Goal: Task Accomplishment & Management: Manage account settings

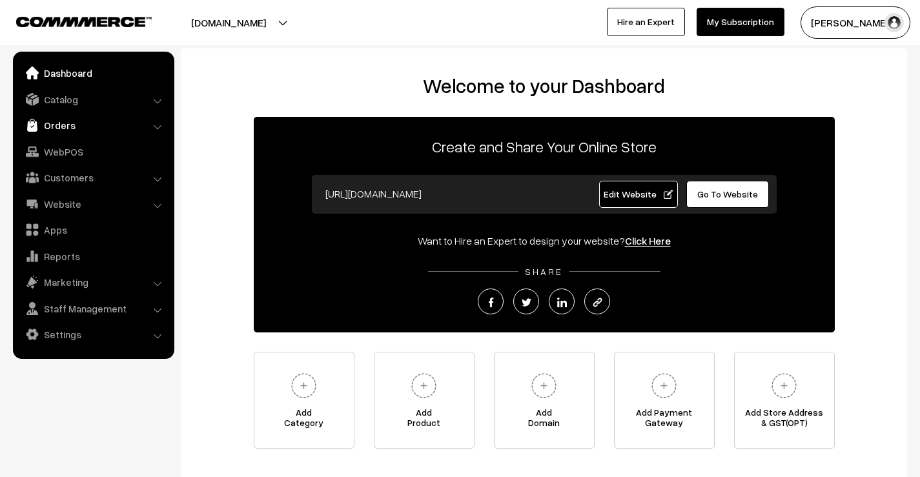
click at [78, 123] on link "Orders" at bounding box center [93, 125] width 154 height 23
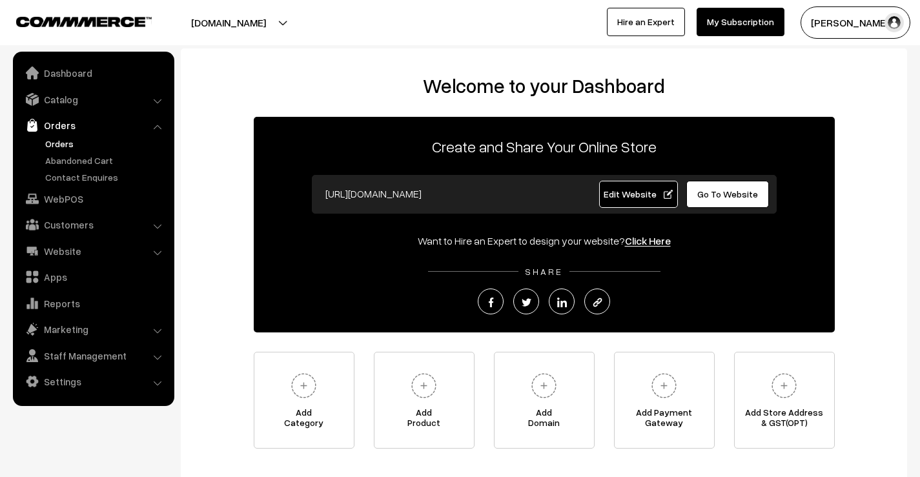
click at [72, 143] on link "Orders" at bounding box center [106, 144] width 128 height 14
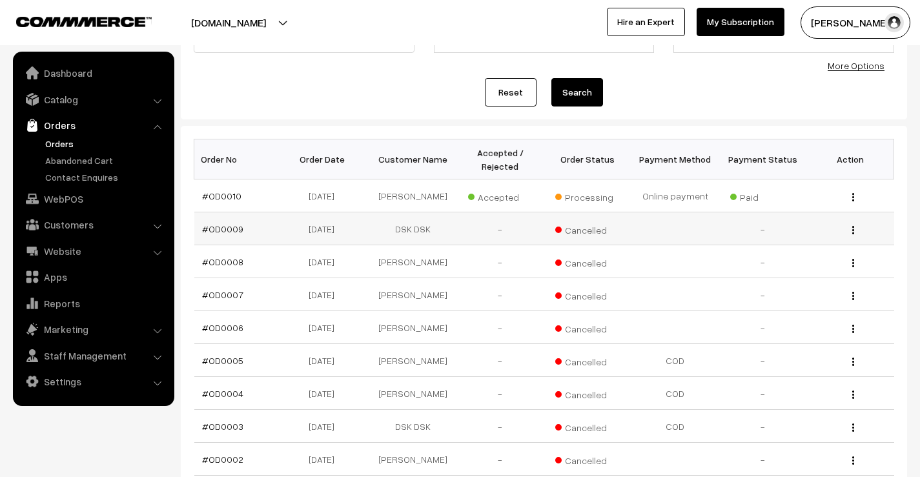
scroll to position [129, 0]
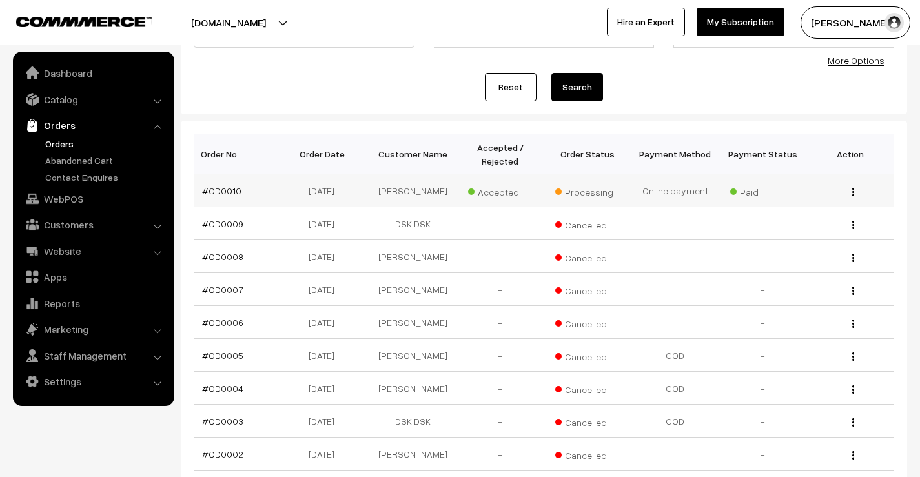
click at [856, 192] on div "View" at bounding box center [850, 191] width 72 height 14
click at [854, 192] on img "button" at bounding box center [853, 192] width 2 height 8
click at [804, 205] on link "View" at bounding box center [795, 210] width 110 height 28
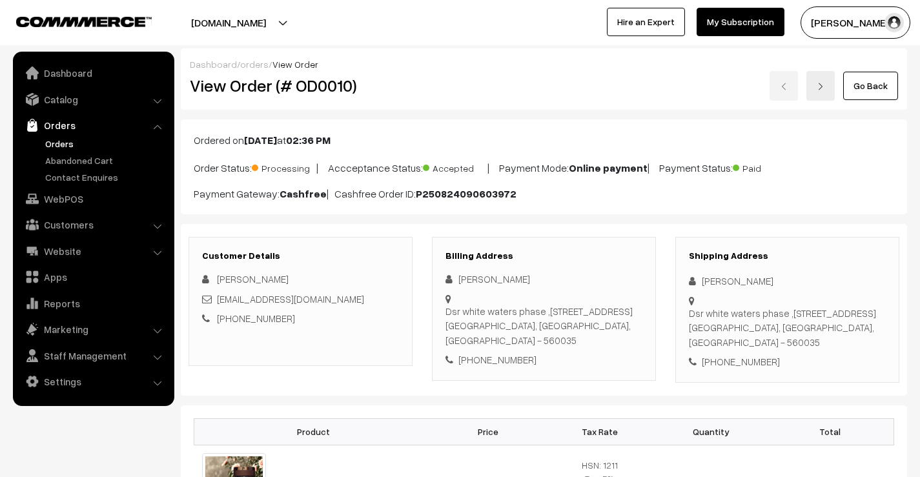
click at [565, 88] on div "Go Back" at bounding box center [664, 86] width 465 height 30
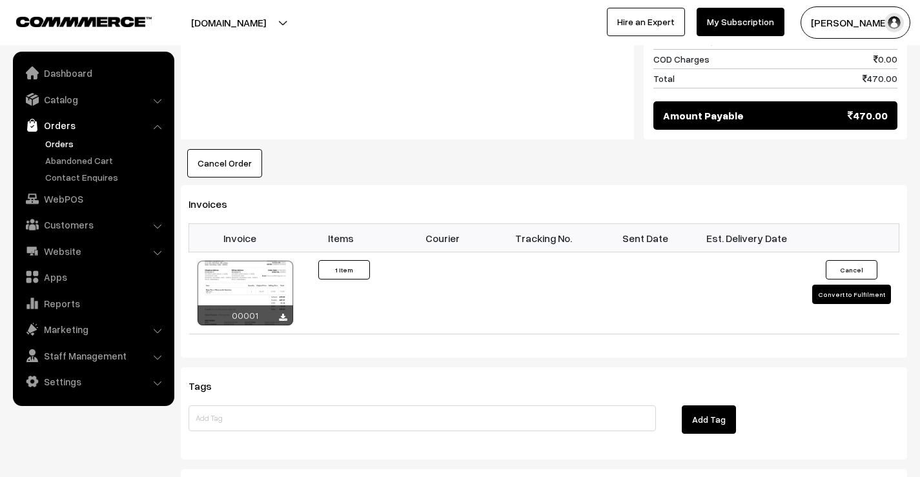
scroll to position [774, 0]
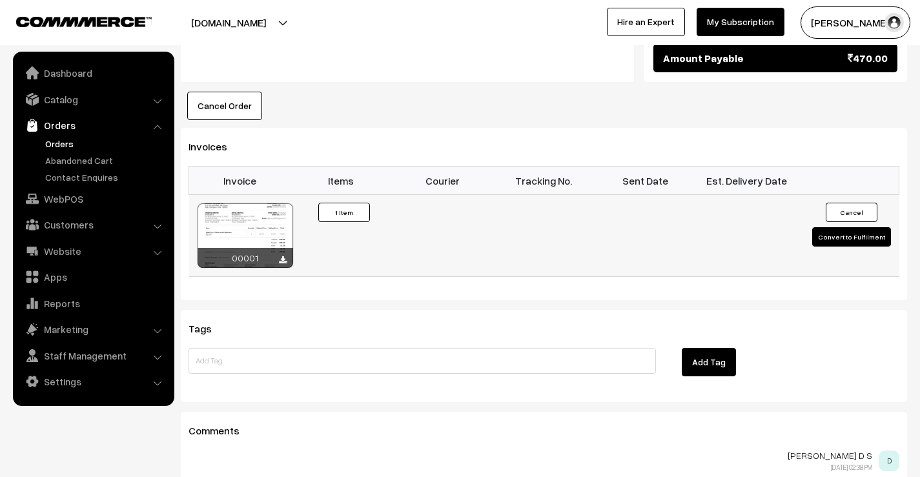
click at [836, 241] on button "Convert to Fulfilment" at bounding box center [851, 236] width 79 height 19
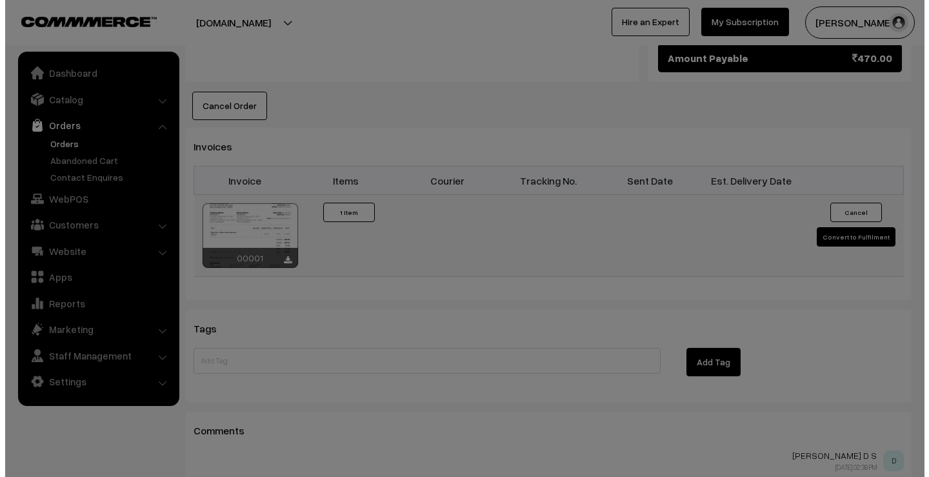
scroll to position [776, 0]
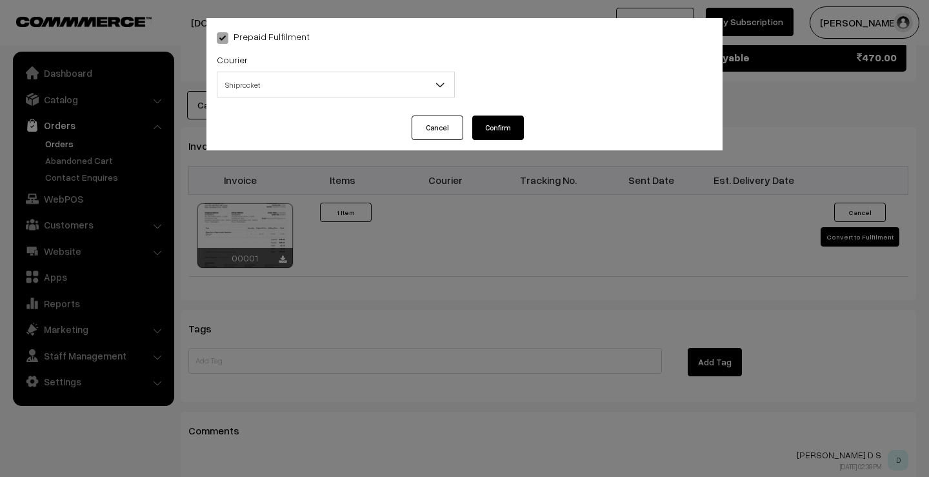
click at [379, 94] on span "Shiprocket" at bounding box center [335, 85] width 237 height 23
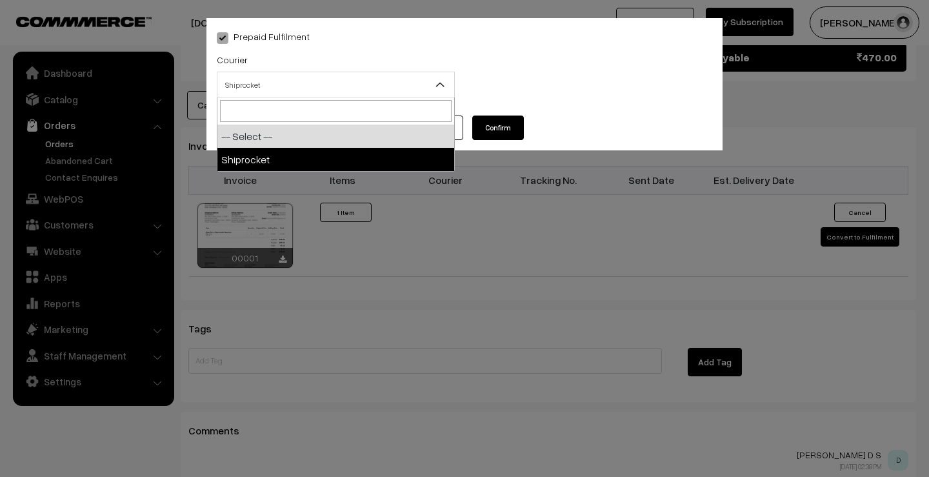
select select "1"
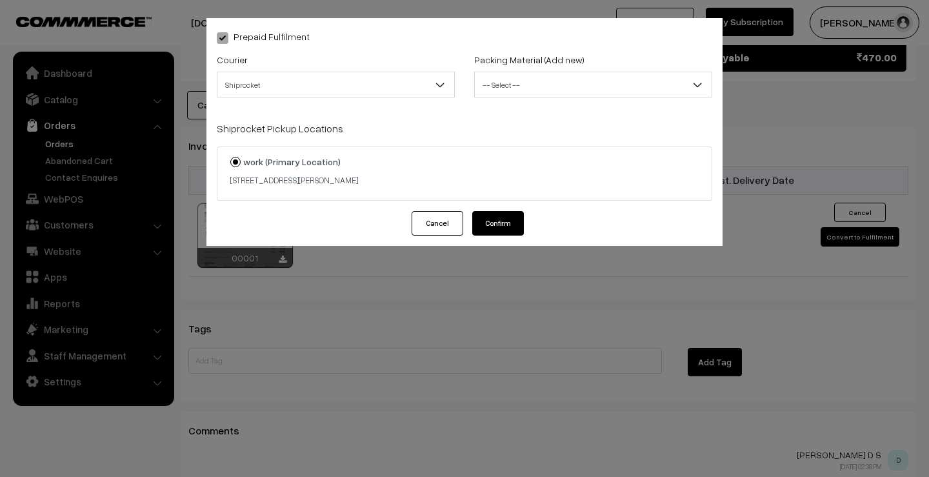
click at [518, 81] on span "-- Select --" at bounding box center [593, 85] width 237 height 23
click at [556, 58] on link "Add new" at bounding box center [564, 59] width 36 height 11
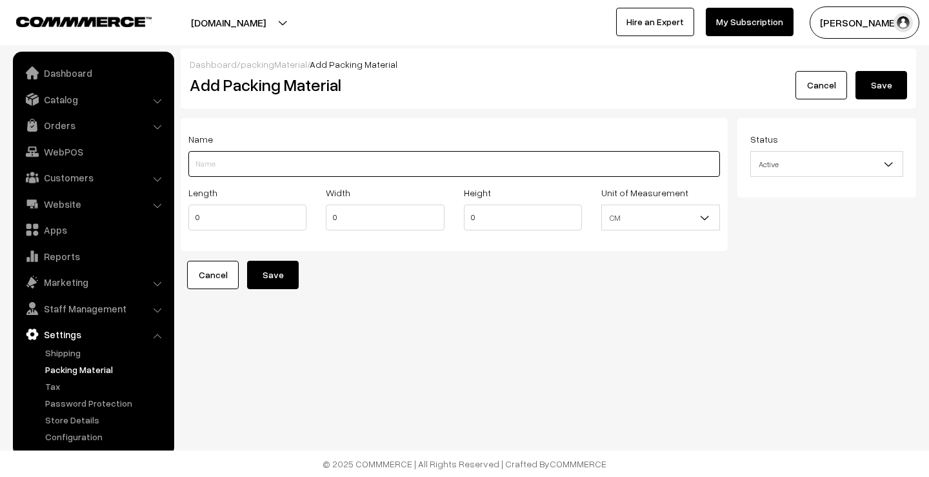
click at [261, 170] on input "Length" at bounding box center [454, 164] width 532 height 26
click at [557, 166] on input "Length" at bounding box center [454, 164] width 532 height 26
type input "C"
type input "Box Paper Cover with bubble wrap"
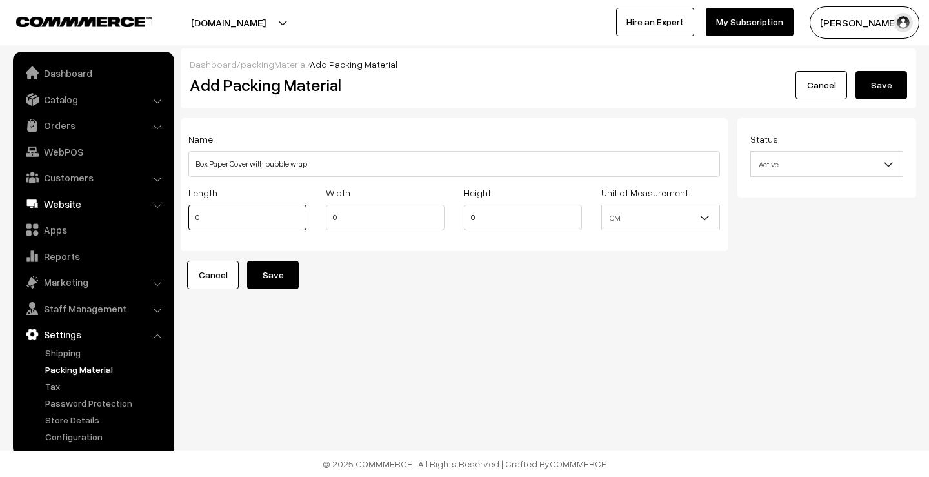
drag, startPoint x: 163, startPoint y: 202, endPoint x: 151, endPoint y: 199, distance: 11.9
click at [151, 199] on body "Thank you for showing interest. Our team will call you shortly. Close goldenrec…" at bounding box center [464, 238] width 929 height 477
click at [810, 83] on link "Cancel" at bounding box center [822, 85] width 52 height 28
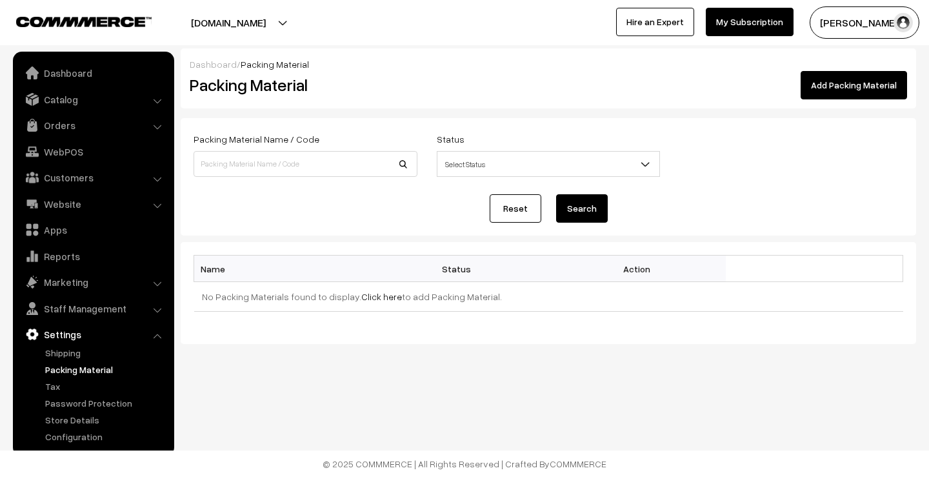
click at [543, 151] on span "Select Status" at bounding box center [549, 164] width 224 height 26
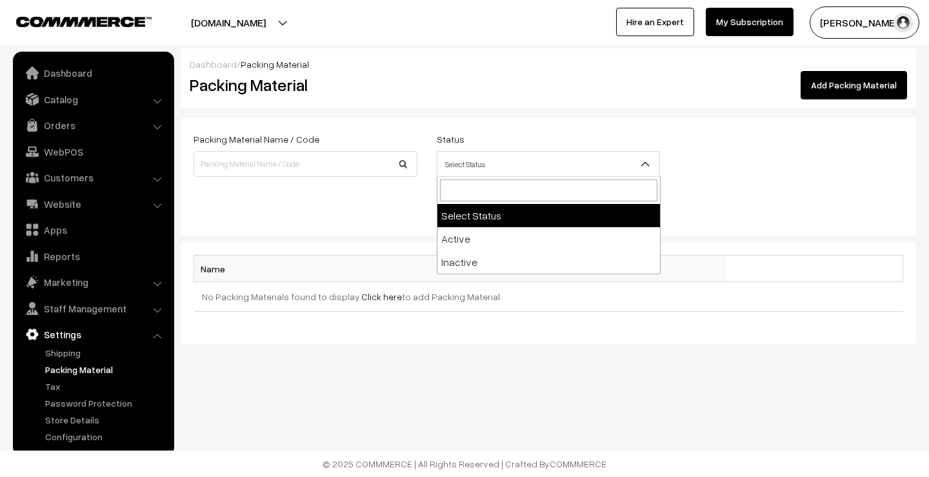
click at [757, 322] on div "Bulk Options Make all Active Make all Inactive Delete all Bulk Options Name Sta…" at bounding box center [549, 293] width 736 height 102
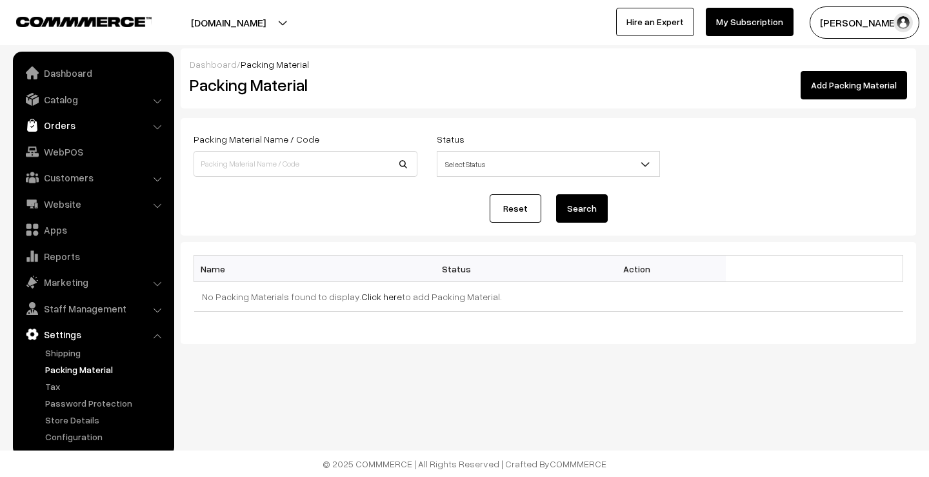
click at [62, 123] on link "Orders" at bounding box center [93, 125] width 154 height 23
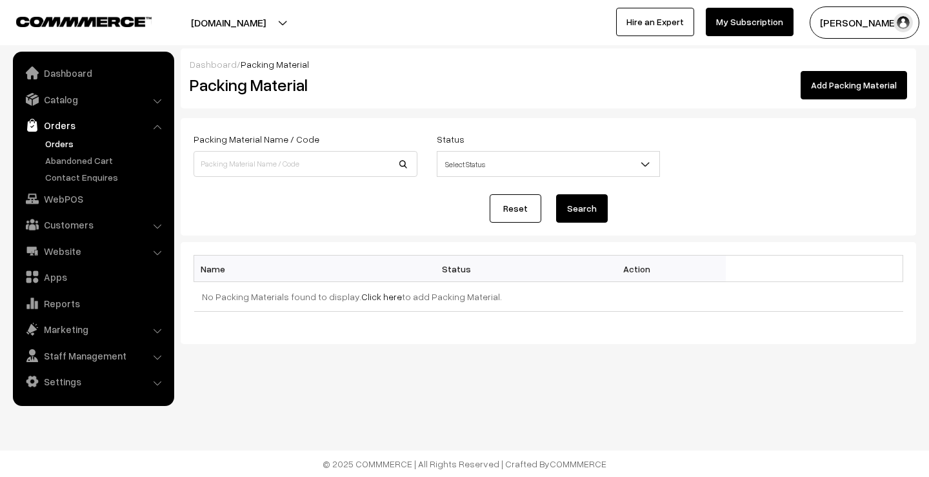
click at [73, 140] on link "Orders" at bounding box center [106, 144] width 128 height 14
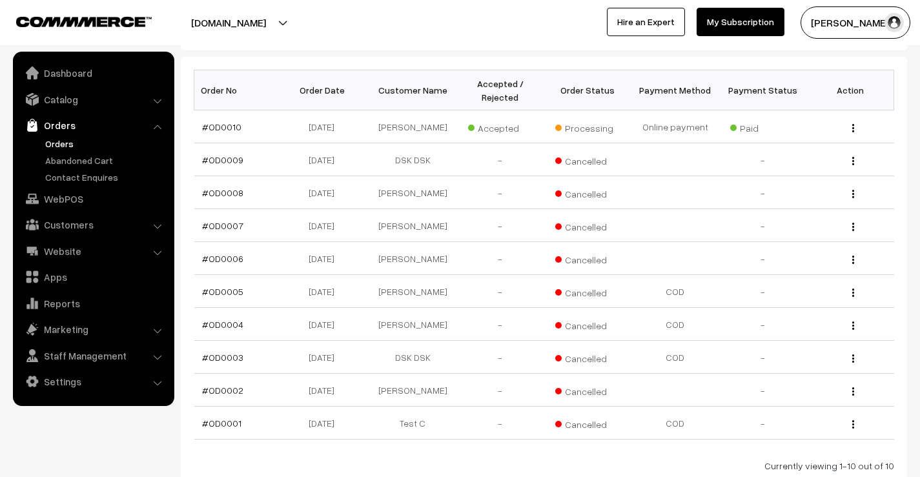
scroll to position [92, 0]
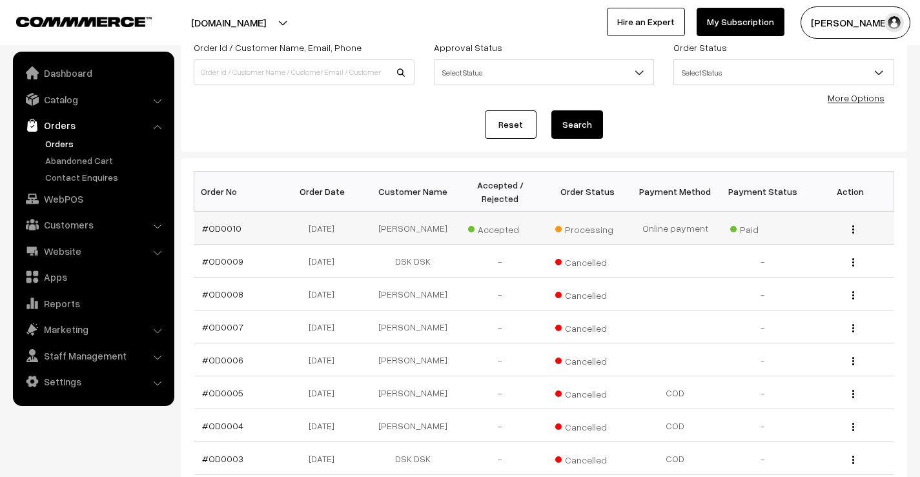
click at [853, 230] on img "button" at bounding box center [853, 229] width 2 height 8
click at [780, 256] on link "View" at bounding box center [795, 248] width 110 height 28
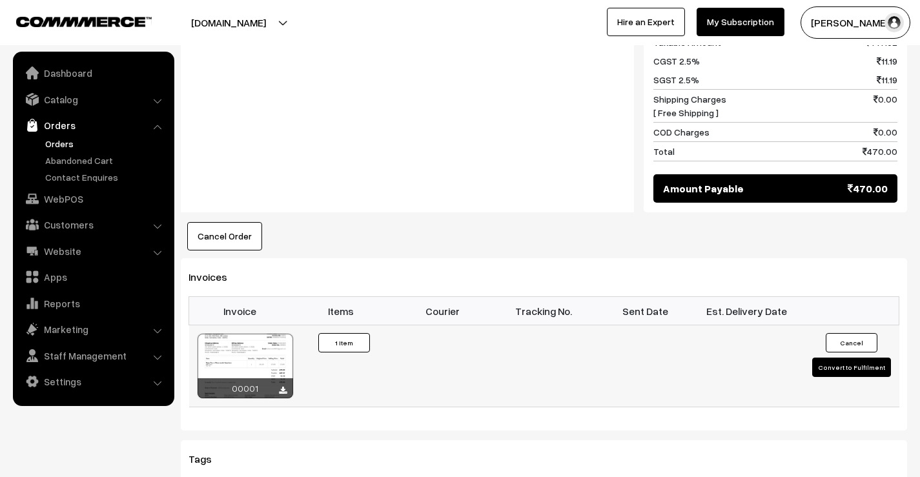
click at [855, 375] on button "Convert to Fulfilment" at bounding box center [851, 367] width 79 height 19
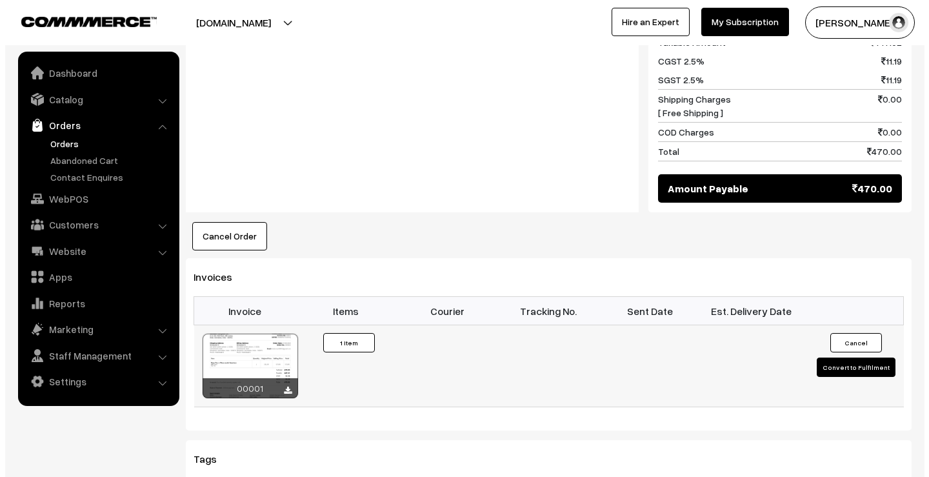
scroll to position [645, 0]
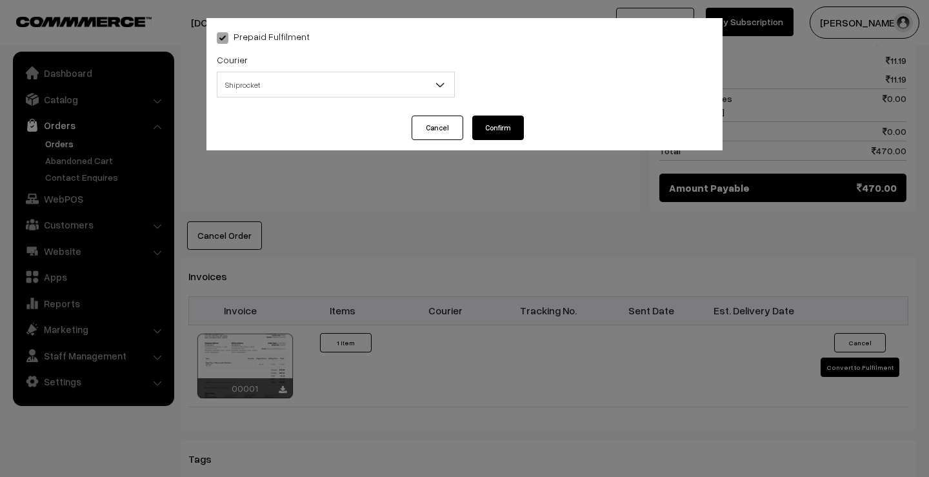
click at [385, 85] on span "Shiprocket" at bounding box center [335, 85] width 237 height 23
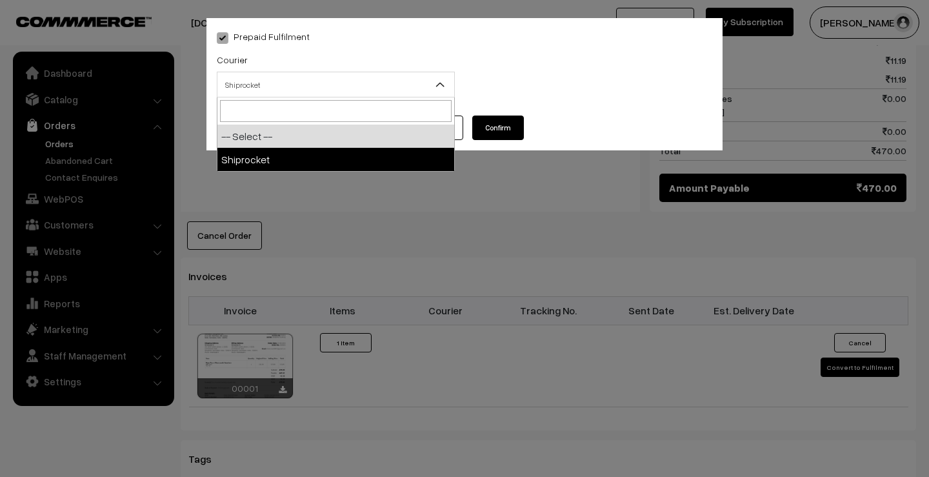
select select "1"
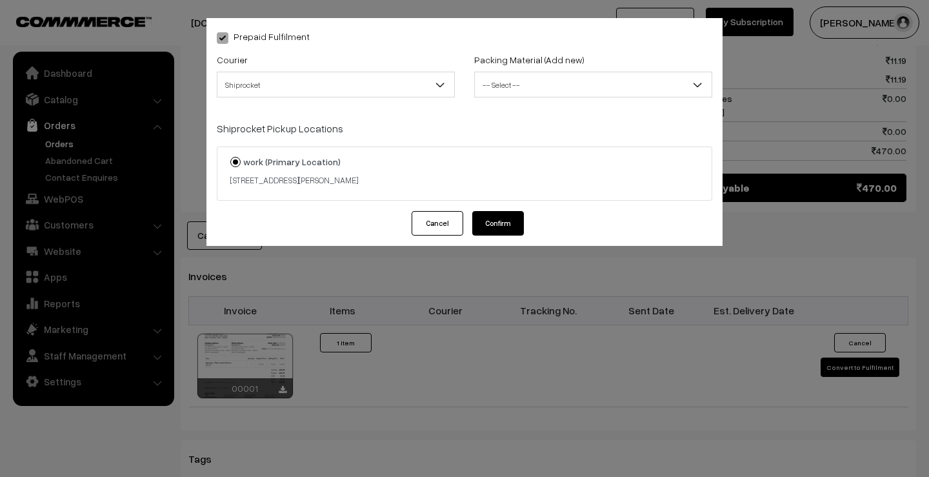
click at [521, 79] on span "-- Select --" at bounding box center [593, 85] width 237 height 23
click at [510, 84] on span "-- Select --" at bounding box center [593, 85] width 237 height 23
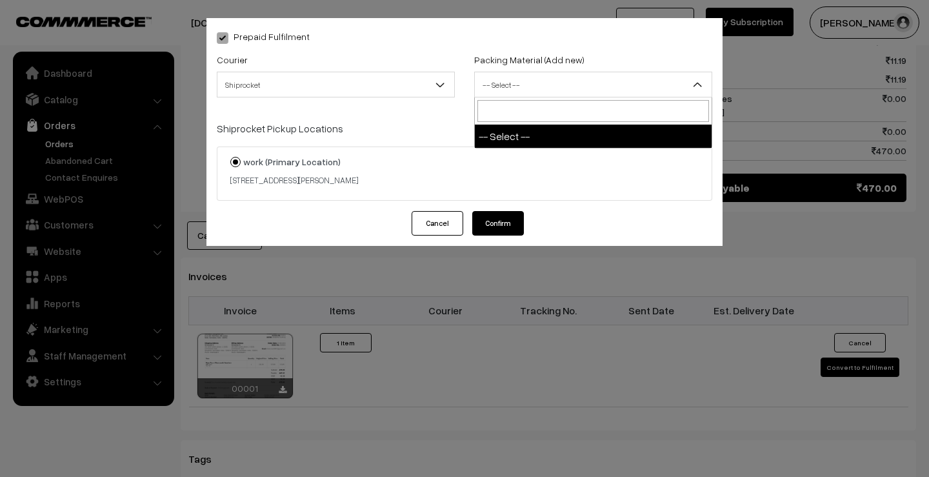
click at [332, 85] on span "Shiprocket" at bounding box center [335, 85] width 237 height 23
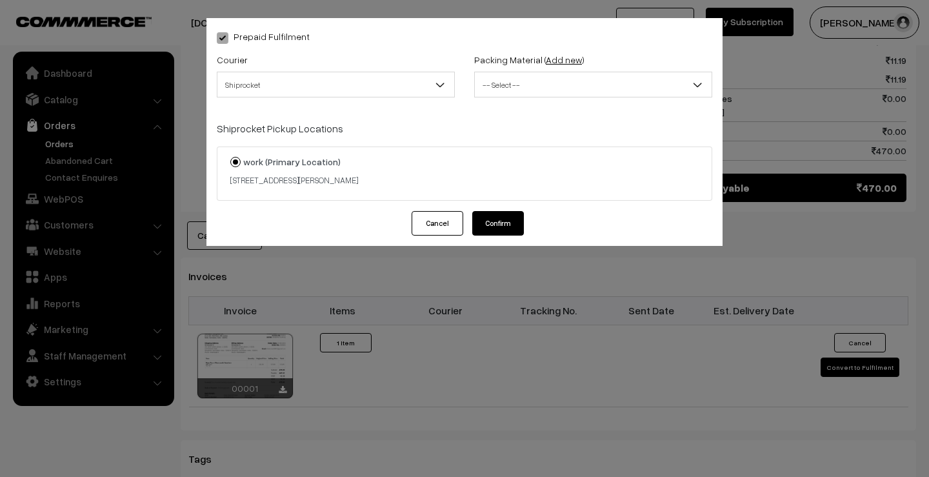
click at [565, 57] on link "Add new" at bounding box center [564, 59] width 36 height 11
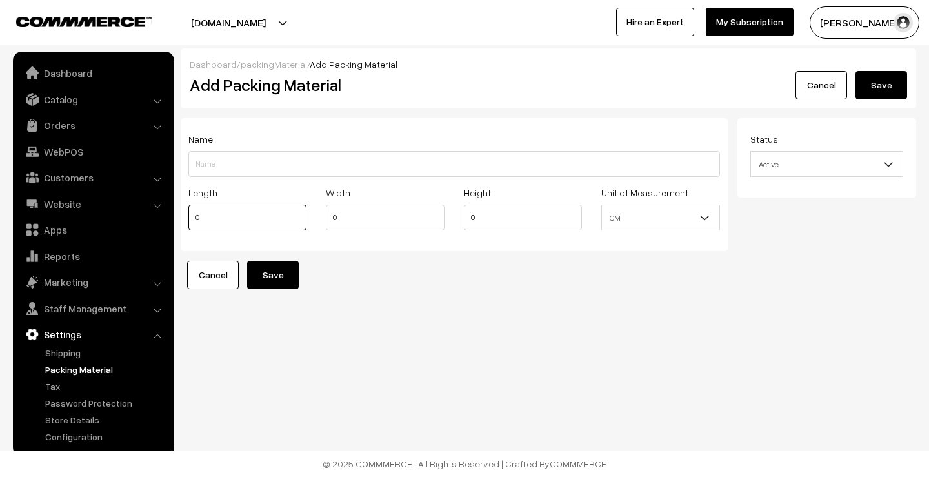
click at [237, 220] on input "0" at bounding box center [247, 218] width 118 height 26
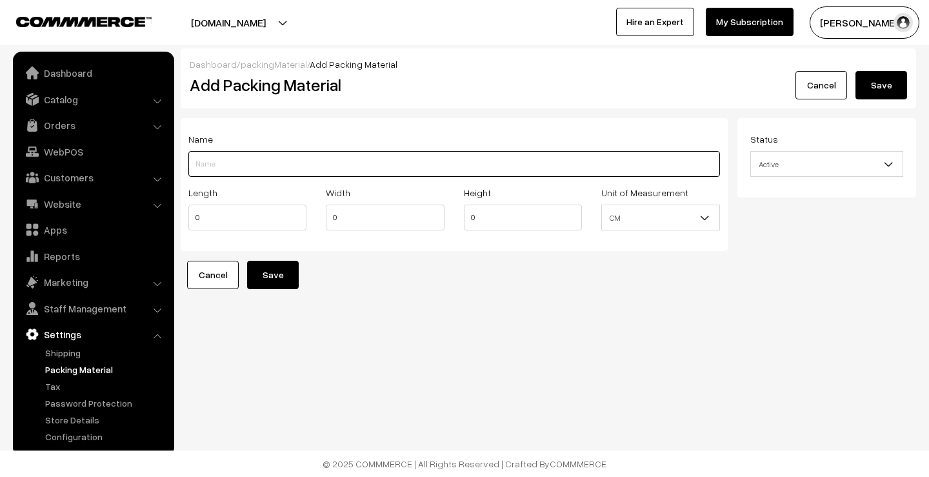
click at [229, 157] on input "Length" at bounding box center [454, 164] width 532 height 26
type input "T"
type input "Tea + Masco (Bubble Wrap +Box)"
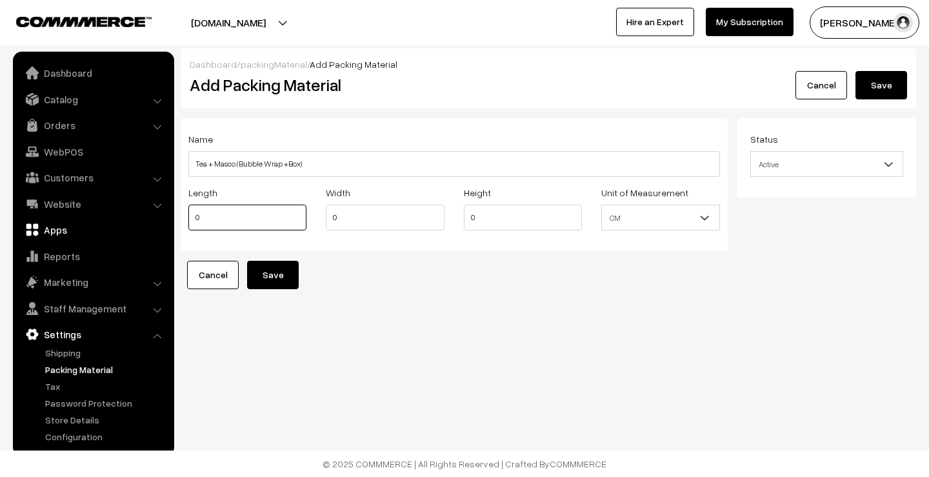
drag, startPoint x: 239, startPoint y: 221, endPoint x: 150, endPoint y: 222, distance: 89.1
click at [150, 222] on body "Thank you for showing interest. Our team will call you shortly. Close goldenrec…" at bounding box center [464, 238] width 929 height 477
type input "27.5"
click at [370, 218] on input "0" at bounding box center [385, 218] width 118 height 26
drag, startPoint x: 370, startPoint y: 217, endPoint x: 297, endPoint y: 210, distance: 73.3
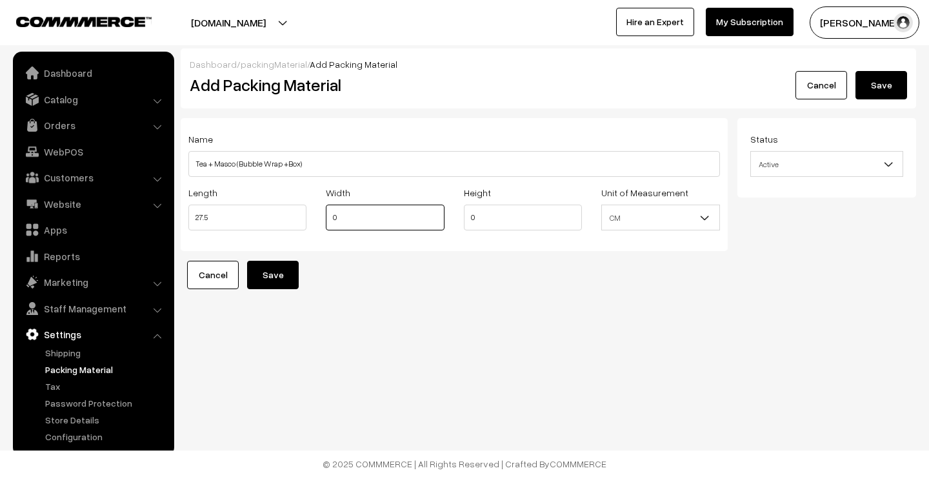
click at [297, 210] on div "Length 27.5 Width 0 Height 0 Unit of Measurement CM Inch CM" at bounding box center [454, 212] width 551 height 54
type input "8.5"
type input "28.5"
type input "8.5"
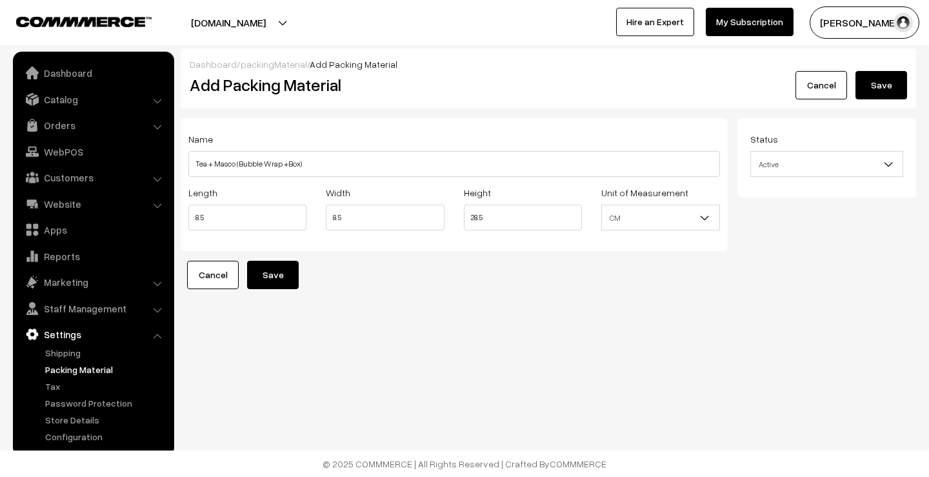
click at [279, 281] on button "Save" at bounding box center [273, 275] width 52 height 28
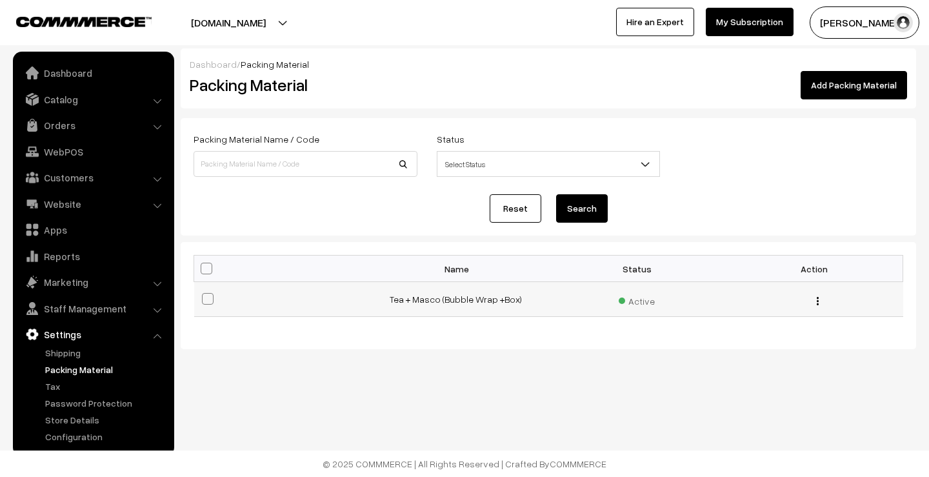
click at [821, 305] on div "Edit Delete" at bounding box center [815, 299] width 162 height 14
click at [820, 302] on div "Edit Delete" at bounding box center [815, 299] width 162 height 14
click at [817, 299] on img "button" at bounding box center [818, 301] width 2 height 8
click at [723, 222] on div "Reset Search" at bounding box center [549, 208] width 710 height 28
click at [68, 127] on link "Orders" at bounding box center [93, 125] width 154 height 23
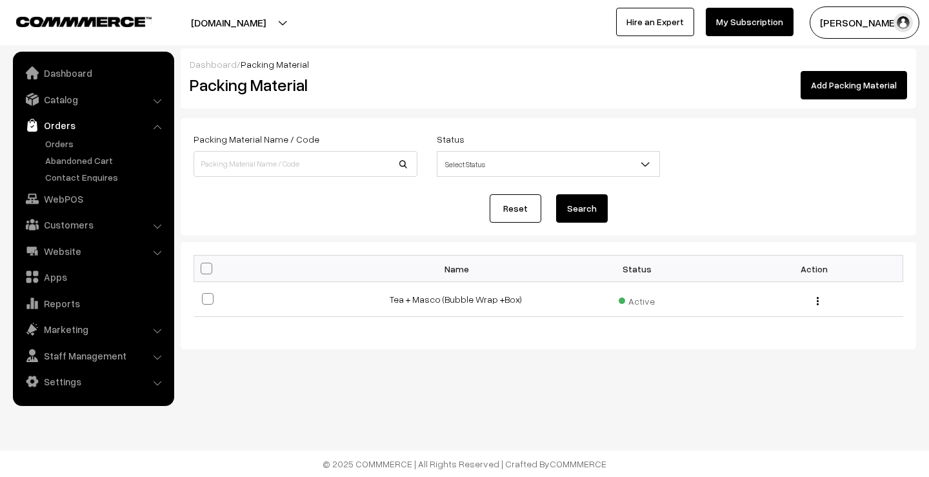
click at [848, 90] on link "Add Packing Material" at bounding box center [854, 85] width 106 height 28
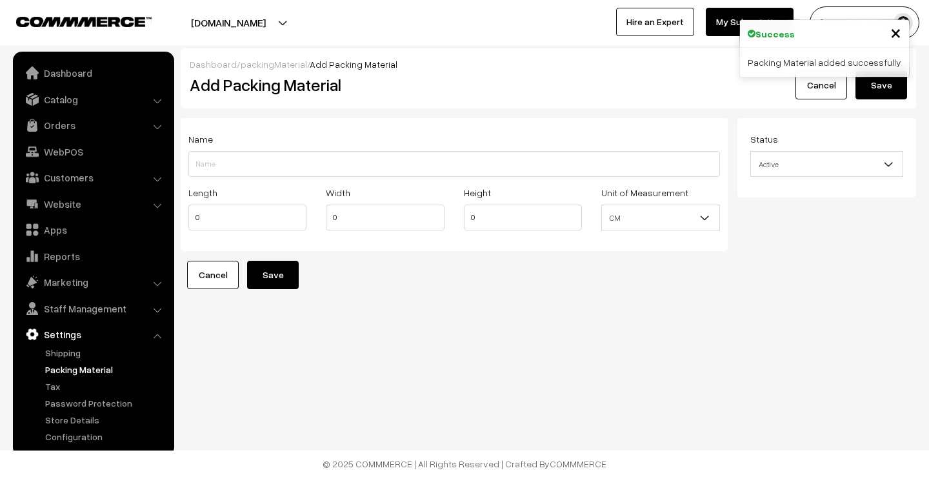
click at [812, 87] on link "Cancel" at bounding box center [822, 85] width 52 height 28
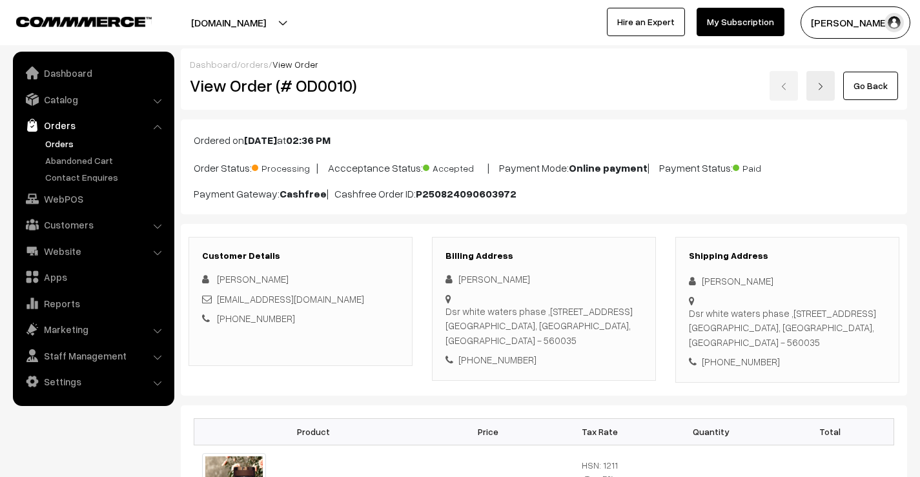
scroll to position [644, 0]
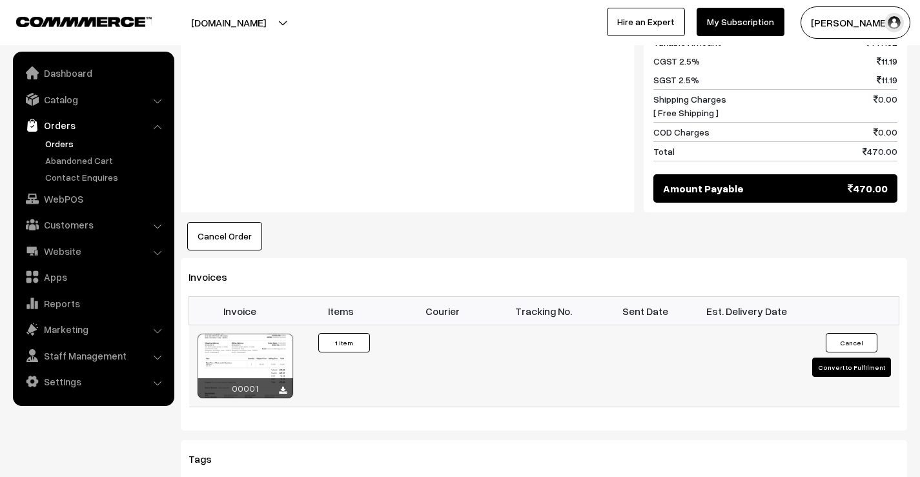
click at [847, 375] on button "Convert to Fulfilment" at bounding box center [851, 367] width 79 height 19
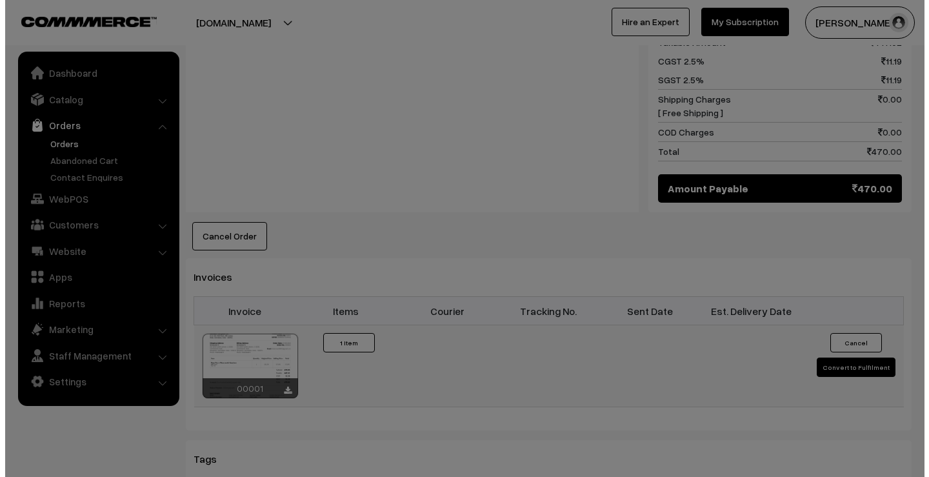
scroll to position [645, 0]
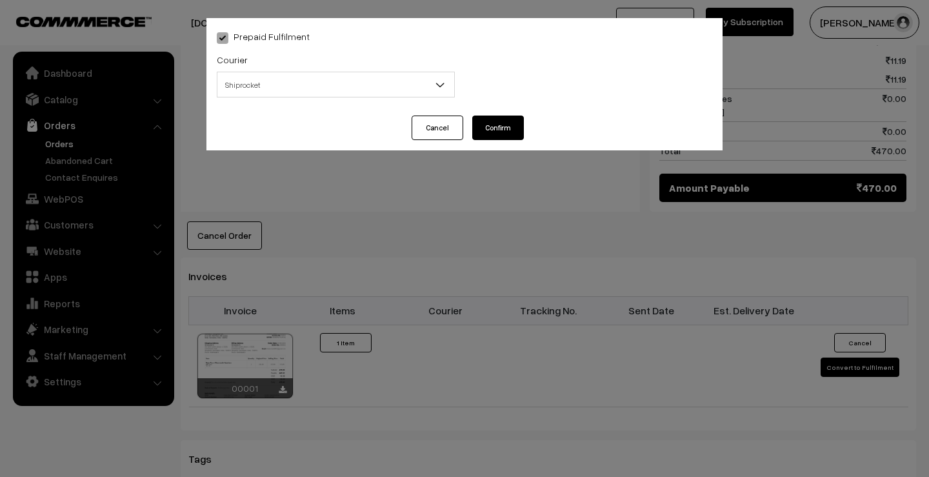
click at [380, 83] on span "Shiprocket" at bounding box center [335, 85] width 237 height 23
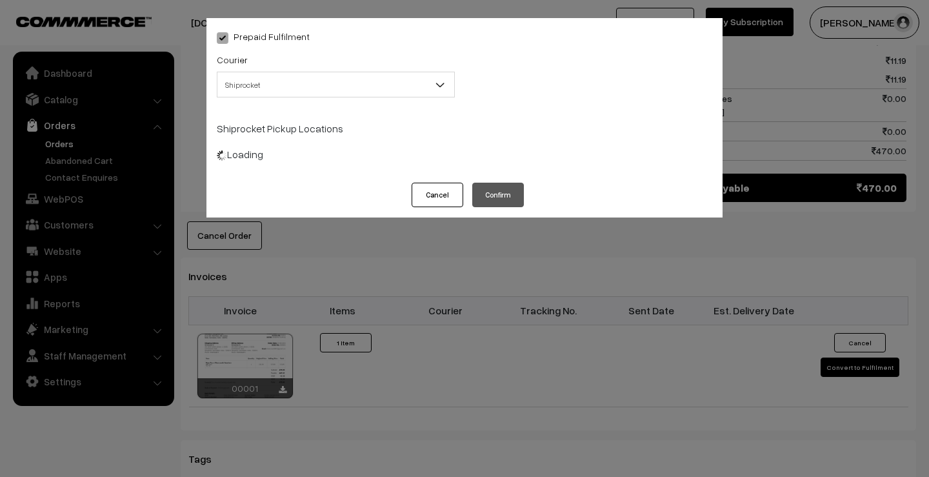
select select "1"
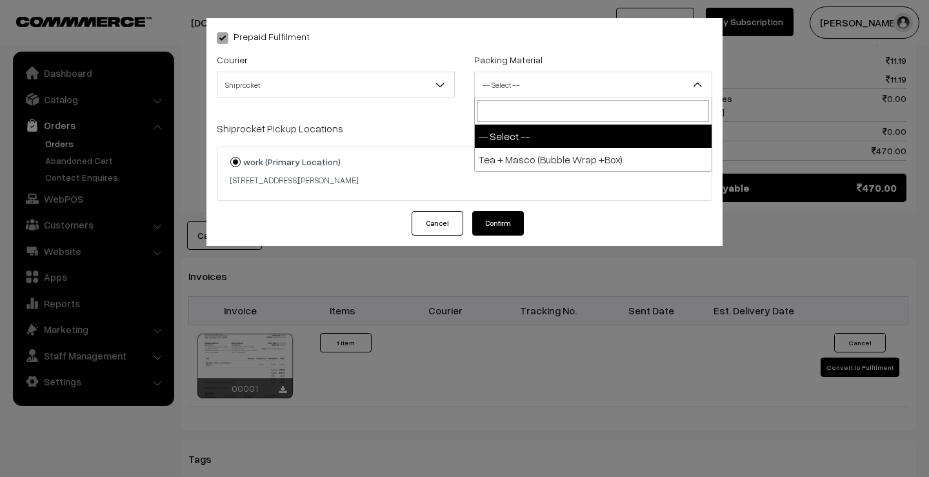
click at [581, 73] on span "-- Select --" at bounding box center [593, 85] width 238 height 26
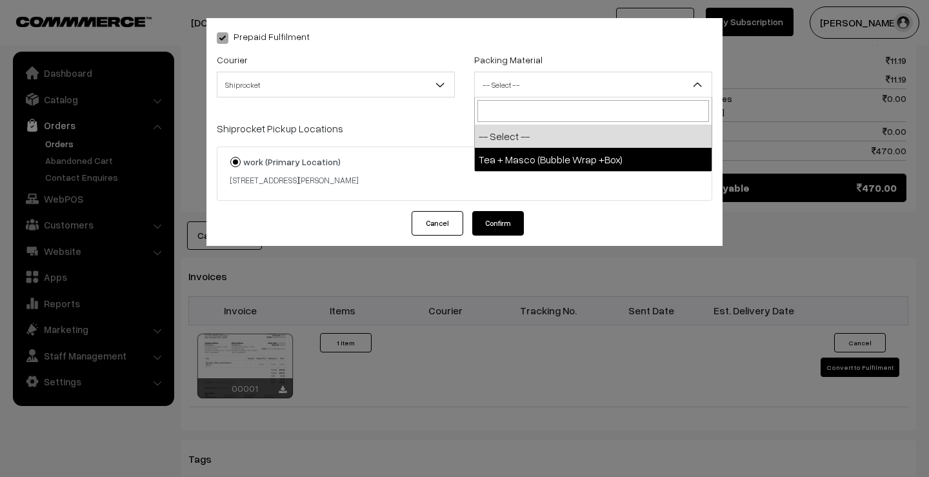
select select "1"
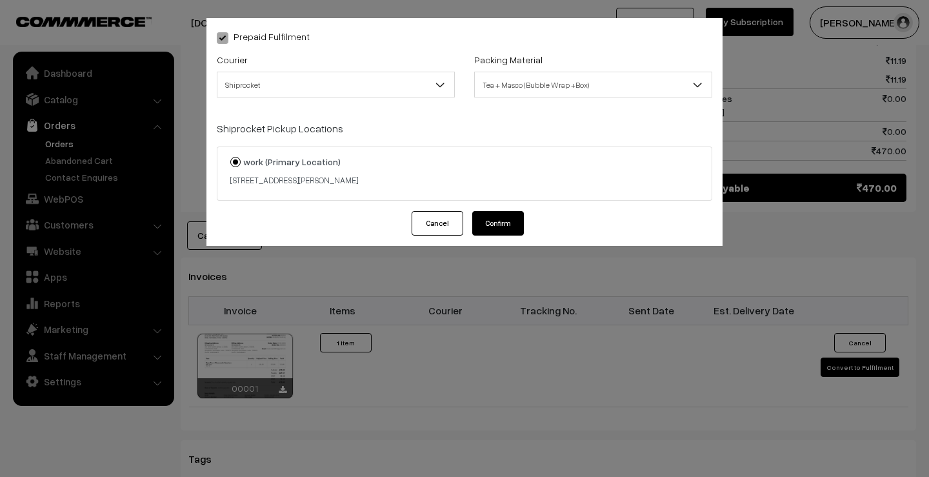
click at [509, 220] on button "Confirm" at bounding box center [498, 223] width 52 height 25
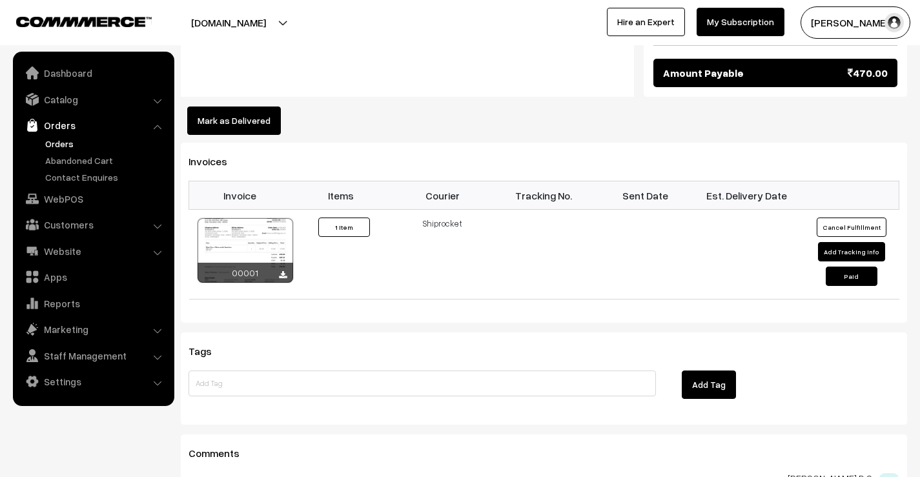
scroll to position [869, 0]
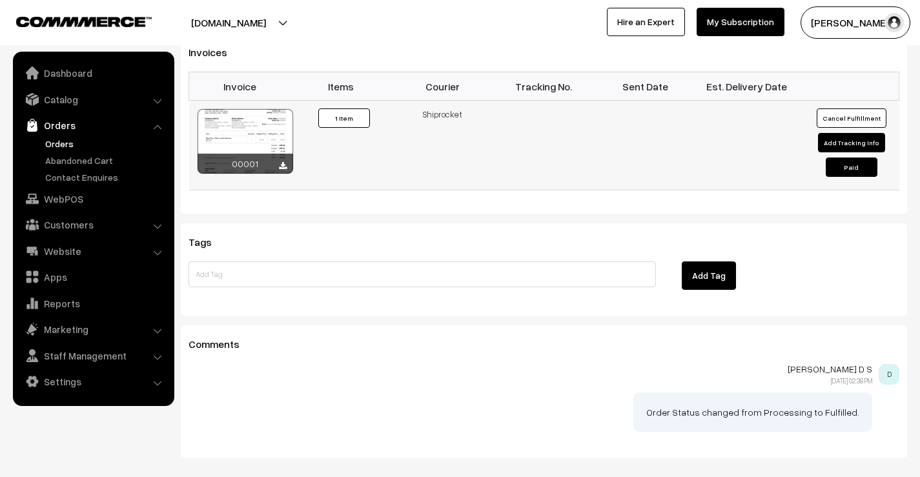
click at [854, 142] on button "Add Tracking Info" at bounding box center [851, 142] width 67 height 19
select select "1"
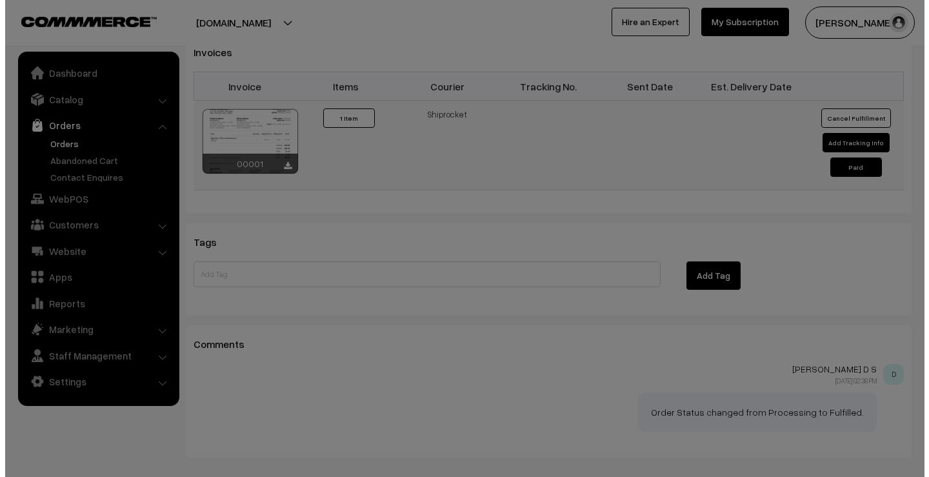
scroll to position [869, 0]
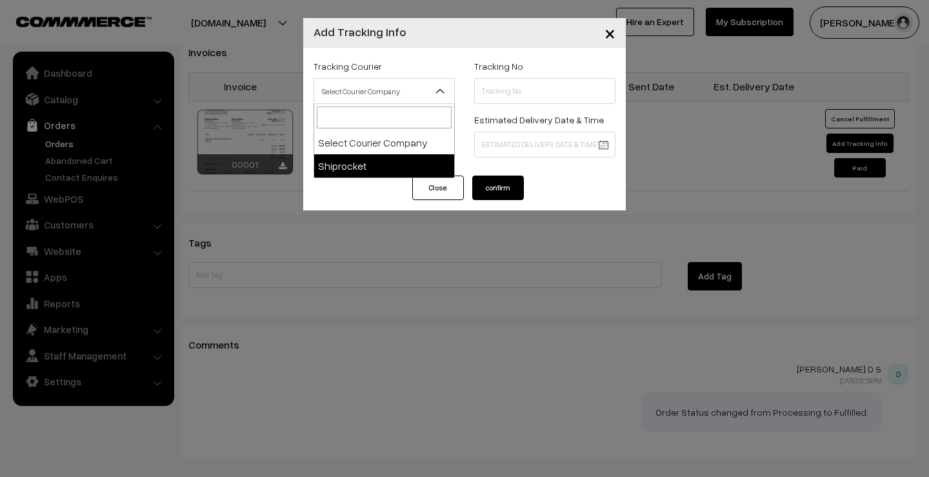
click at [377, 83] on span "Select Courier Company" at bounding box center [384, 91] width 140 height 23
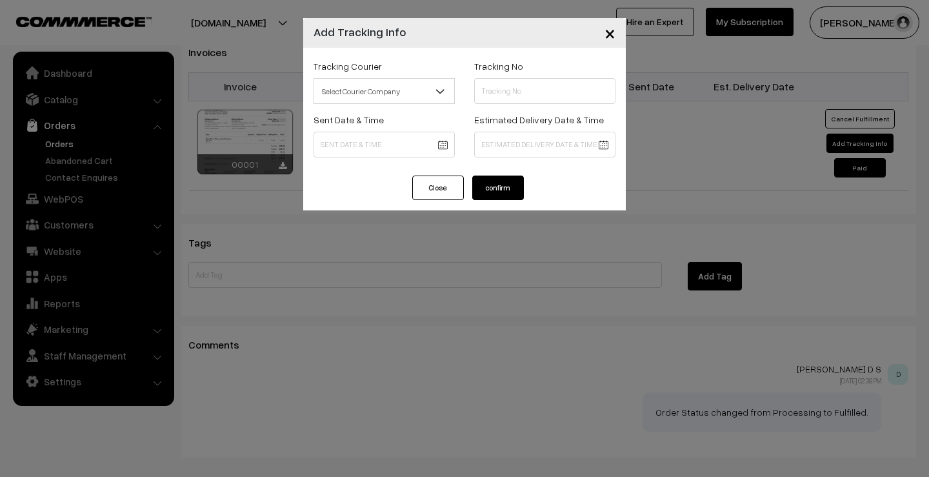
click at [605, 34] on span "×" at bounding box center [610, 33] width 11 height 24
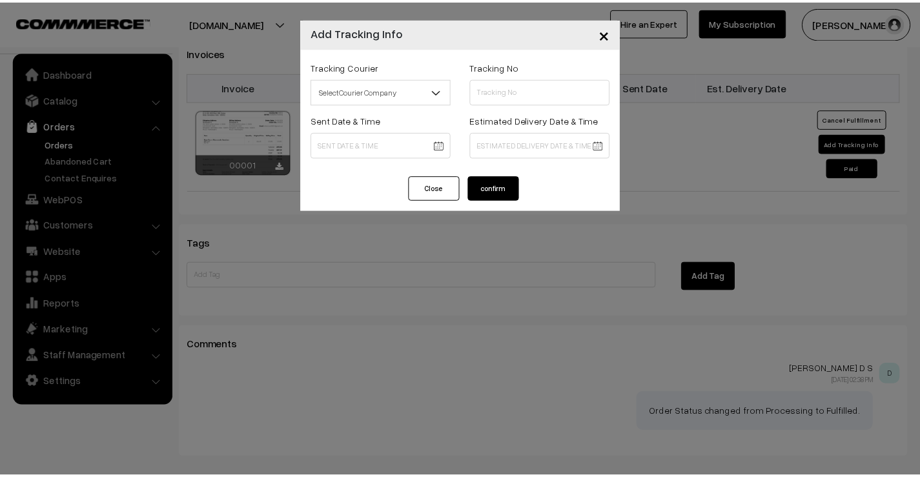
scroll to position [869, 0]
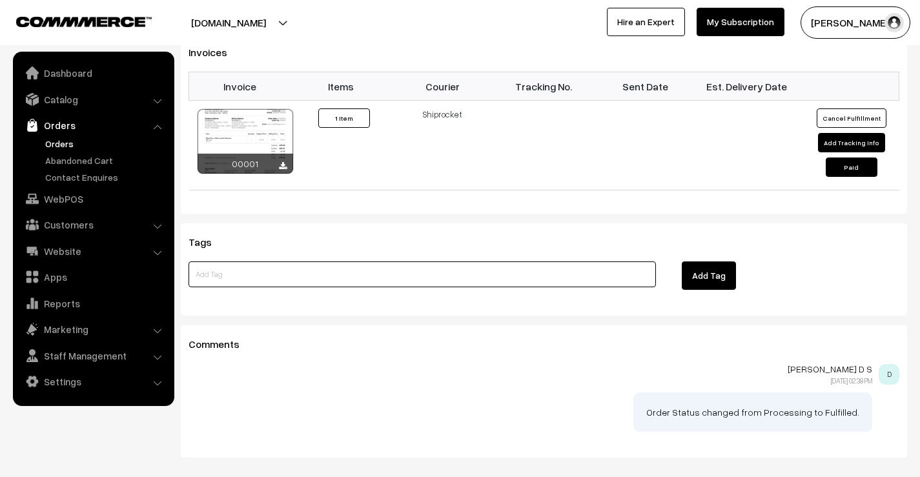
click at [357, 281] on input at bounding box center [421, 274] width 467 height 26
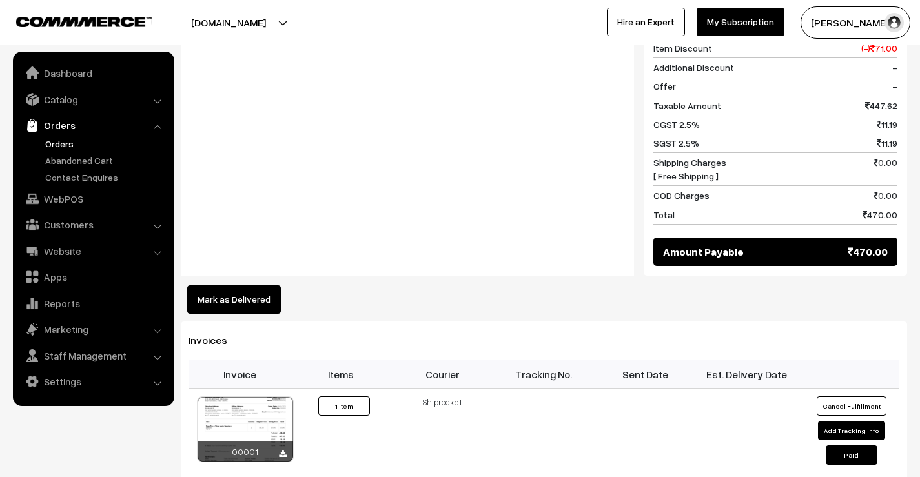
scroll to position [839, 0]
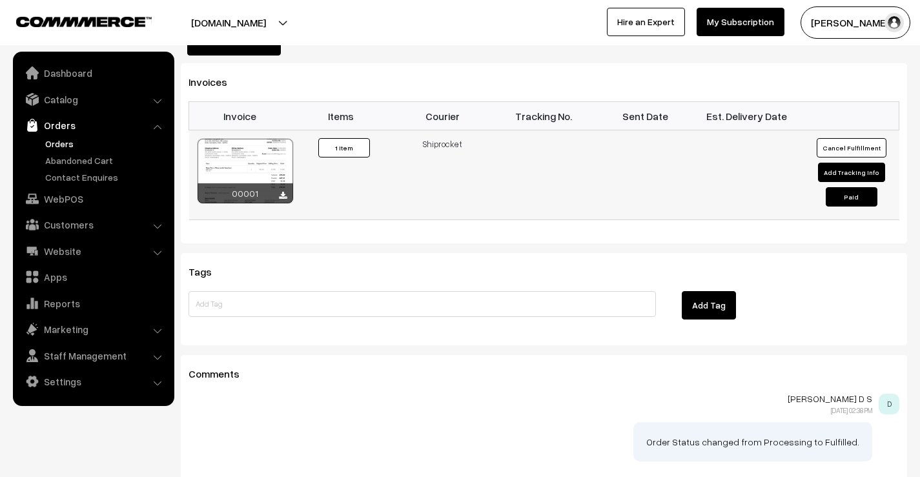
click at [856, 174] on button "Add Tracking Info" at bounding box center [851, 172] width 67 height 19
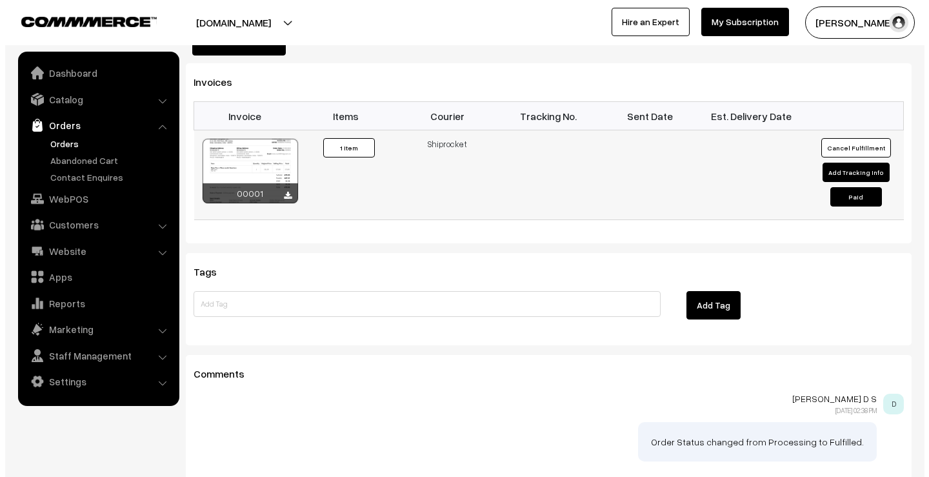
scroll to position [840, 0]
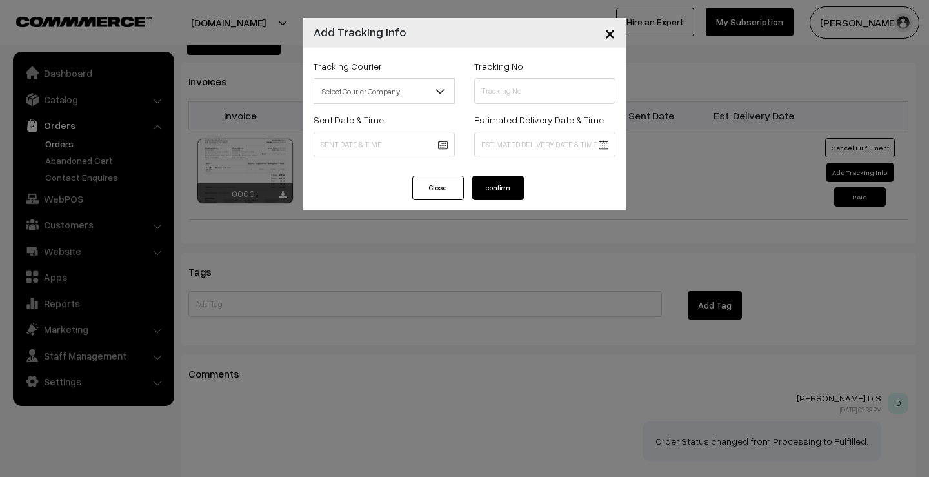
click at [401, 85] on span "Select Courier Company" at bounding box center [384, 91] width 140 height 23
click at [535, 90] on input "text" at bounding box center [544, 91] width 141 height 26
click at [532, 90] on input "text" at bounding box center [544, 91] width 141 height 26
click at [509, 91] on input "text" at bounding box center [544, 91] width 141 height 26
paste input "19041792786373"
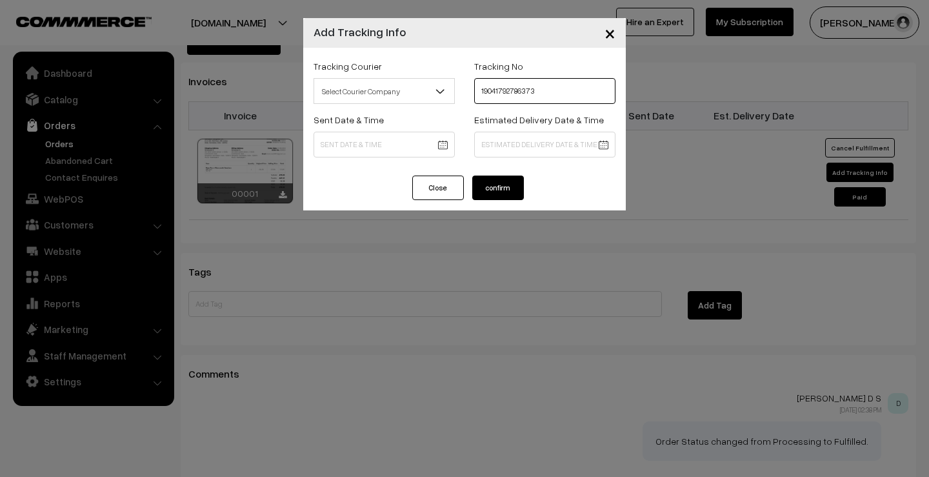
type input "19041792786373"
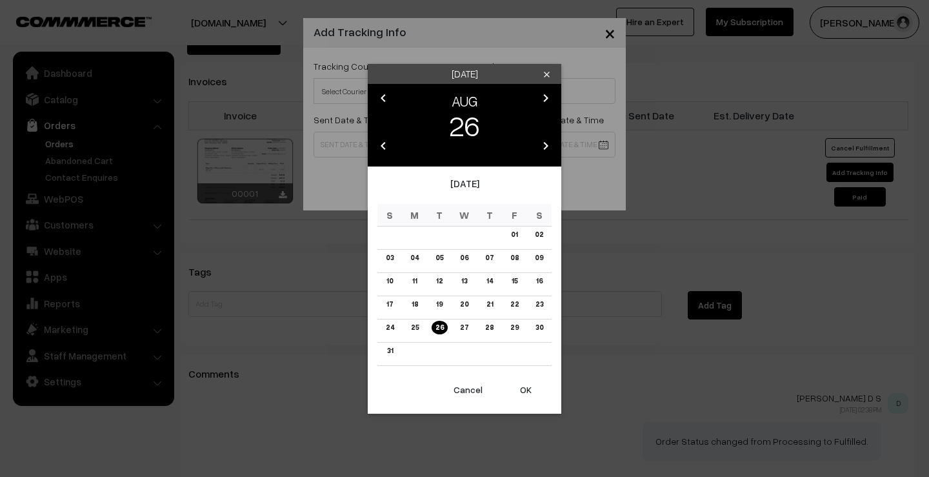
click at [526, 45] on div "[DATE] clear chevron_left AUG chevron_right 26 chevron_left 2025 chevron_right …" at bounding box center [464, 238] width 929 height 477
click at [438, 326] on link "26" at bounding box center [440, 328] width 16 height 14
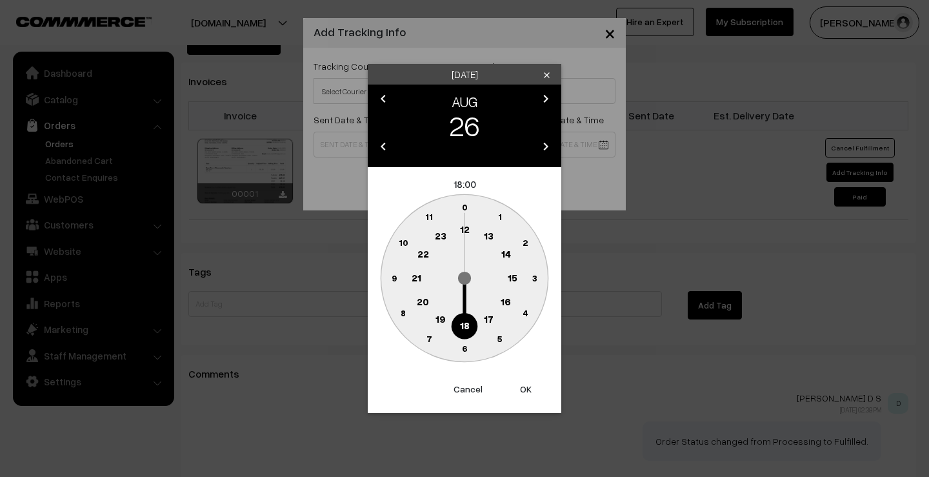
click at [549, 77] on icon "clear" at bounding box center [547, 75] width 10 height 10
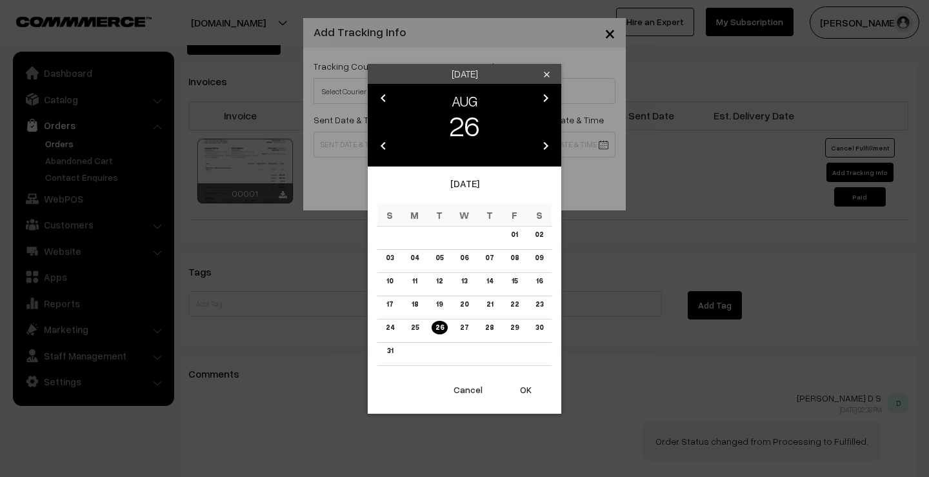
click at [478, 390] on button "Cancel" at bounding box center [468, 390] width 52 height 28
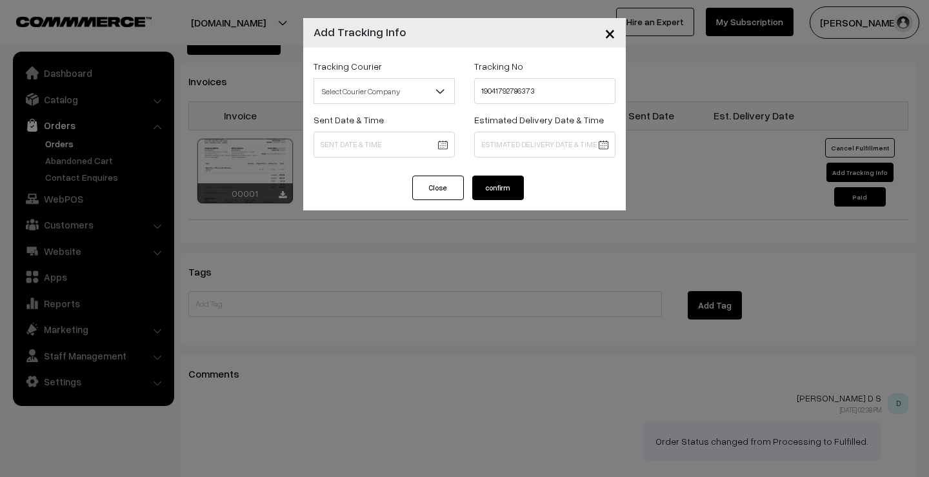
click at [607, 35] on span "×" at bounding box center [610, 33] width 11 height 24
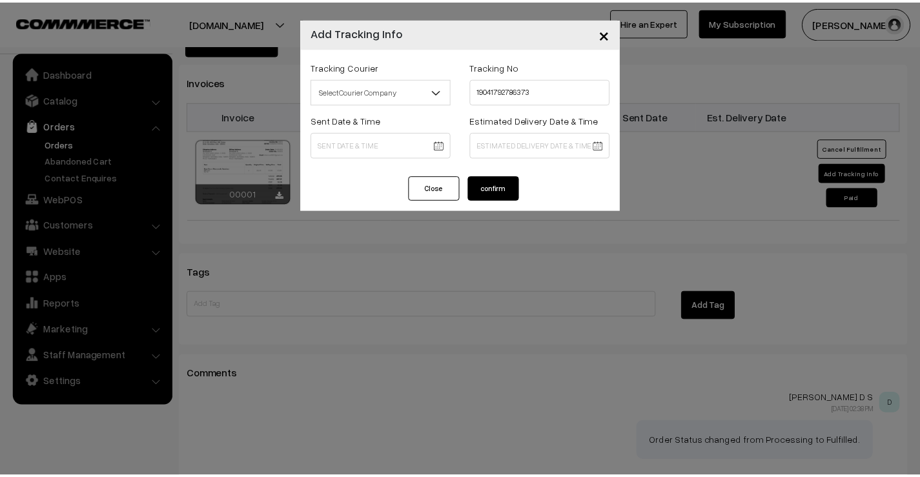
scroll to position [839, 0]
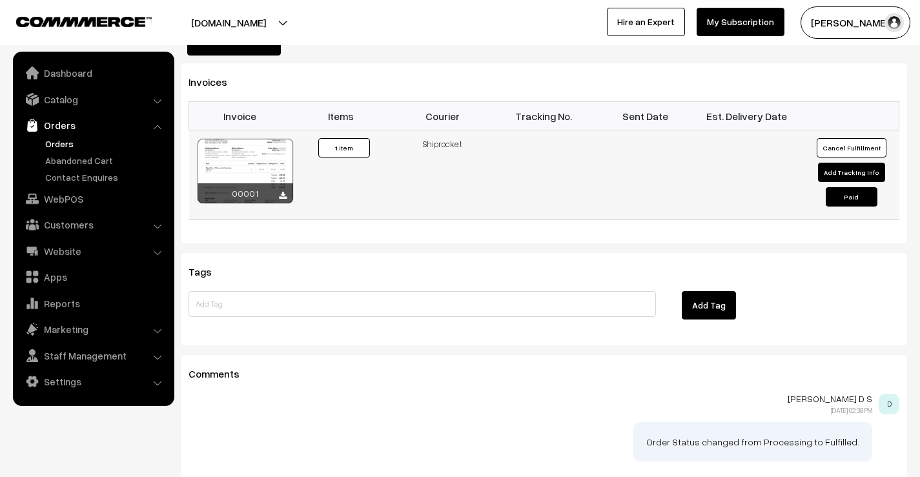
click at [847, 168] on button "Add Tracking Info" at bounding box center [851, 172] width 67 height 19
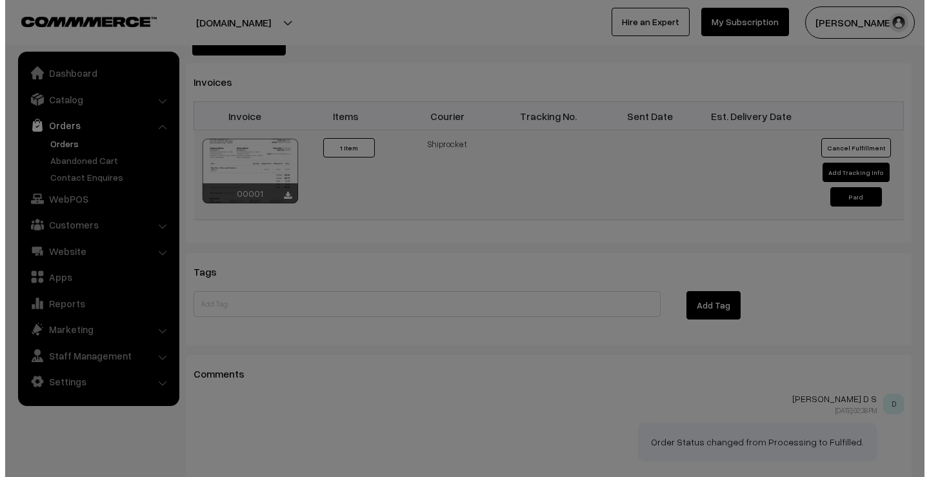
scroll to position [840, 0]
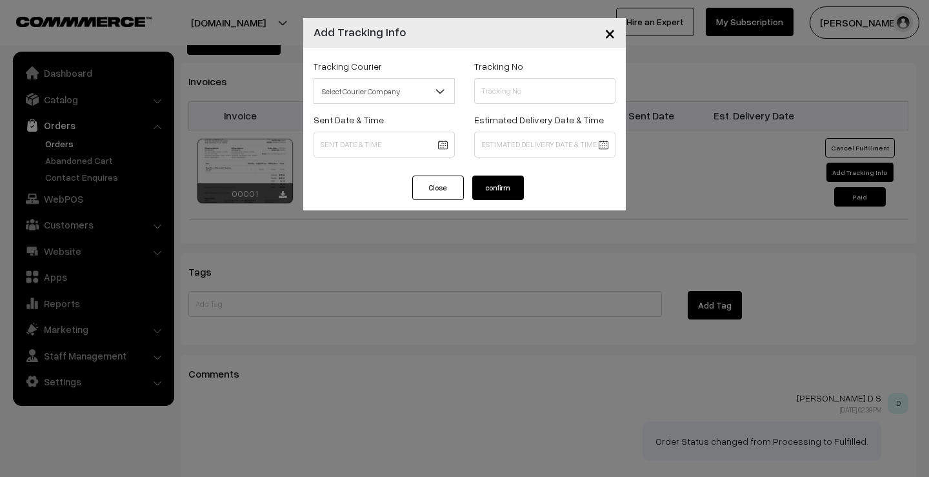
click at [612, 34] on span "×" at bounding box center [610, 33] width 11 height 24
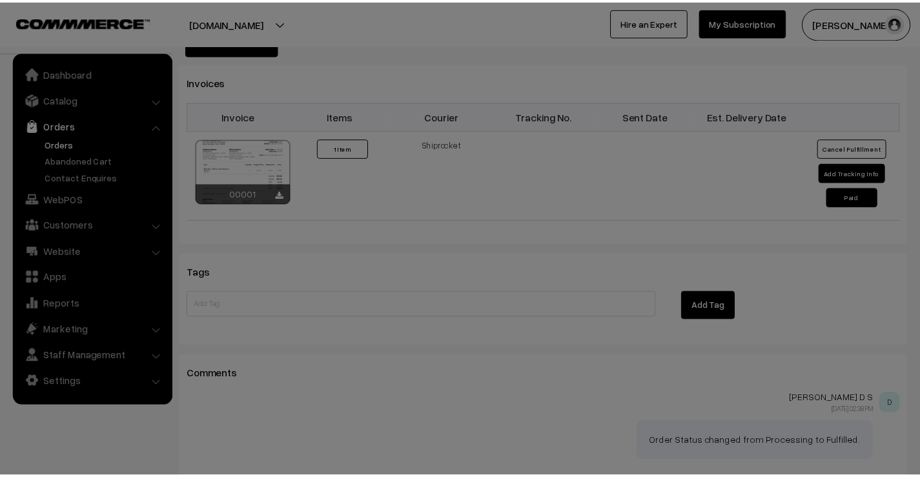
scroll to position [839, 0]
